Goal: Check status: Check status

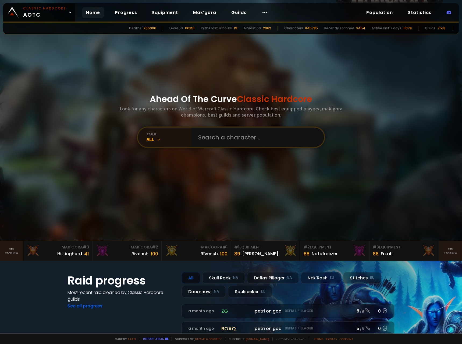
scroll to position [27, 0]
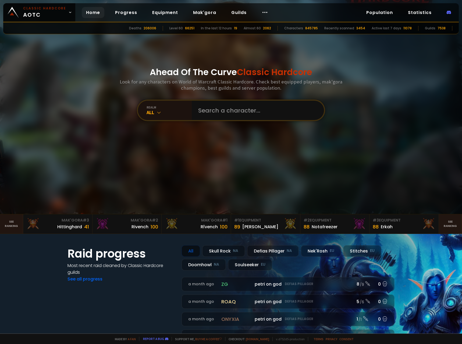
click at [150, 29] on div "Deaths 206006" at bounding box center [142, 28] width 27 height 5
click at [142, 110] on div "realm All" at bounding box center [165, 110] width 54 height 19
click at [220, 103] on input "text" at bounding box center [256, 110] width 123 height 19
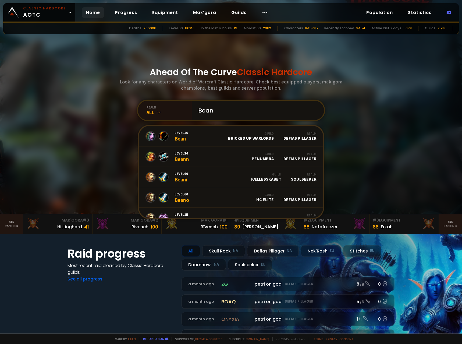
paste input "ñ"
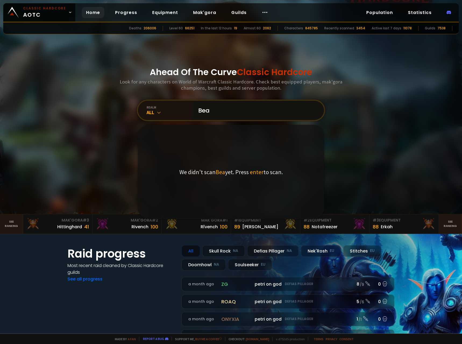
paste input "ñ"
type input "BeañaColada"
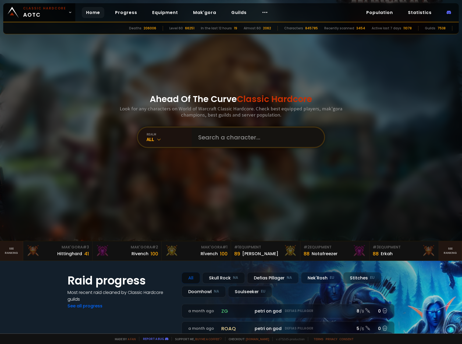
drag, startPoint x: 253, startPoint y: 143, endPoint x: 251, endPoint y: 137, distance: 5.9
click at [252, 141] on input "text" at bounding box center [256, 136] width 123 height 19
paste input "Paroxebean"
type input "Paroxebean"
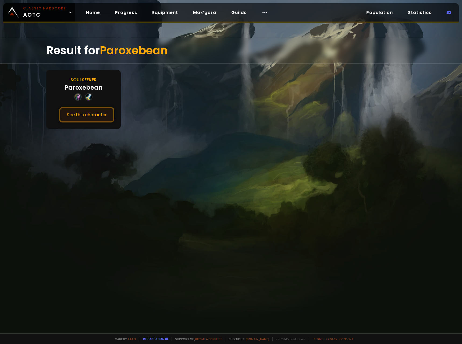
click at [92, 116] on button "See this character" at bounding box center [86, 114] width 55 height 15
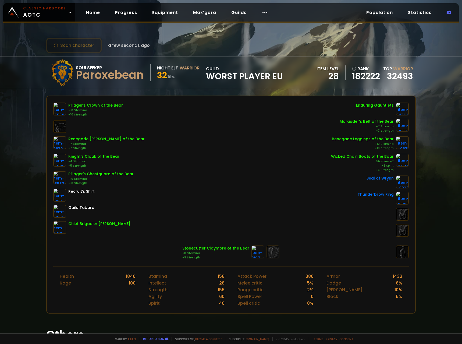
click at [190, 72] on div "32 16 %" at bounding box center [178, 76] width 42 height 10
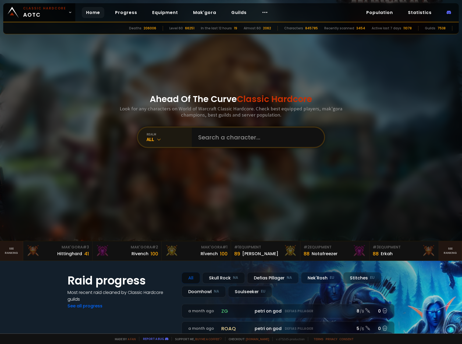
click at [173, 142] on div "realm All" at bounding box center [165, 136] width 54 height 19
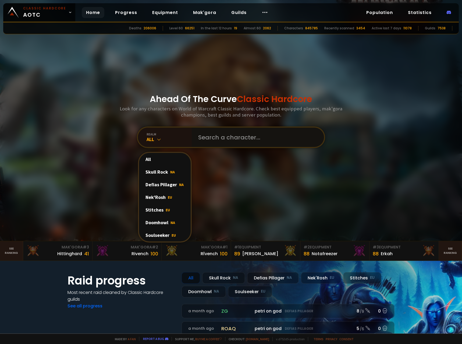
click at [224, 138] on input "text" at bounding box center [256, 136] width 123 height 19
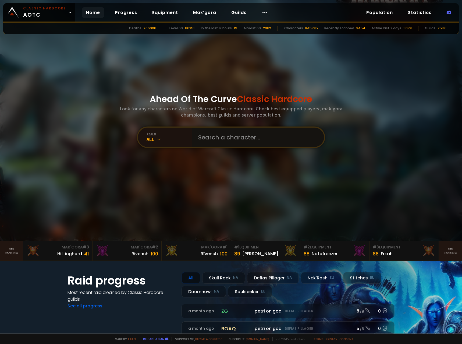
paste input "Paroxebean"
type input "Paroxebean"
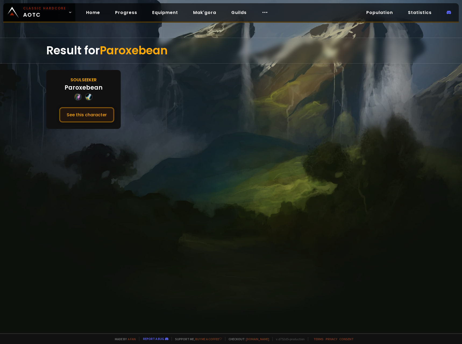
click at [92, 120] on button "See this character" at bounding box center [86, 114] width 55 height 15
